Goal: Communication & Community: Participate in discussion

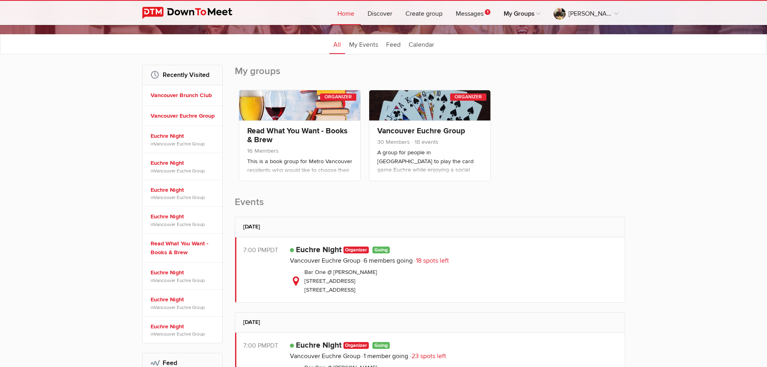
scroll to position [88, 0]
click at [324, 251] on link "Euchre Night" at bounding box center [319, 249] width 46 height 10
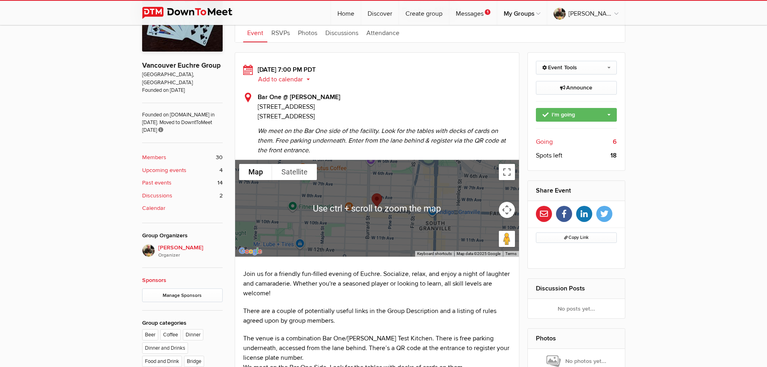
scroll to position [254, 0]
click at [275, 31] on link "RSVPs" at bounding box center [280, 33] width 27 height 20
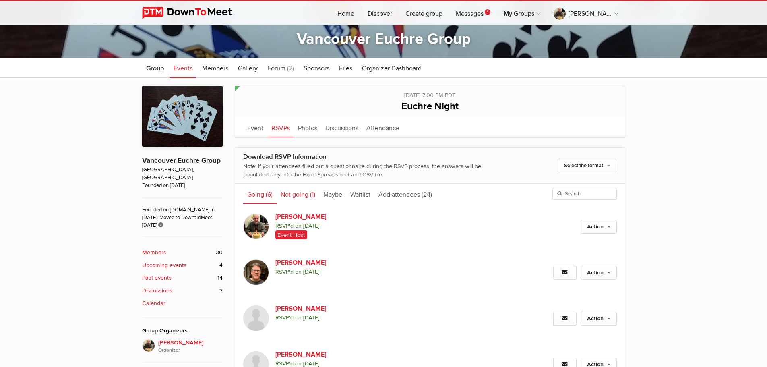
scroll to position [159, 0]
click at [302, 196] on link "Not going (1)" at bounding box center [298, 193] width 43 height 20
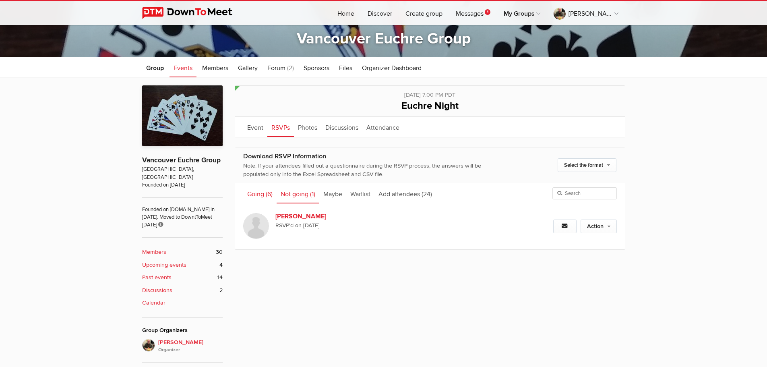
click at [260, 195] on link "Going (6)" at bounding box center [259, 193] width 33 height 20
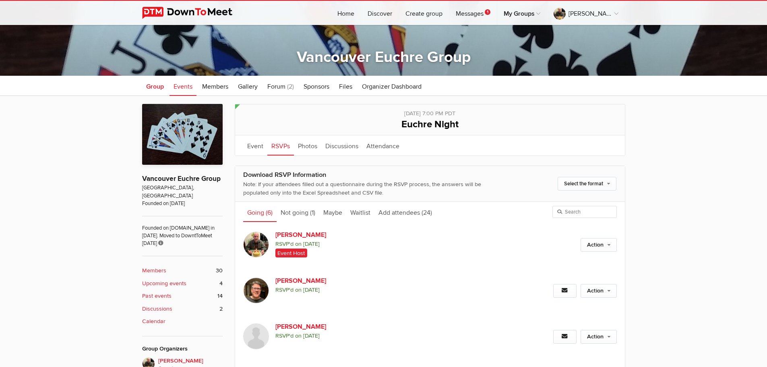
scroll to position [141, 0]
click at [177, 86] on span "Events" at bounding box center [183, 87] width 19 height 8
